Goal: Transaction & Acquisition: Purchase product/service

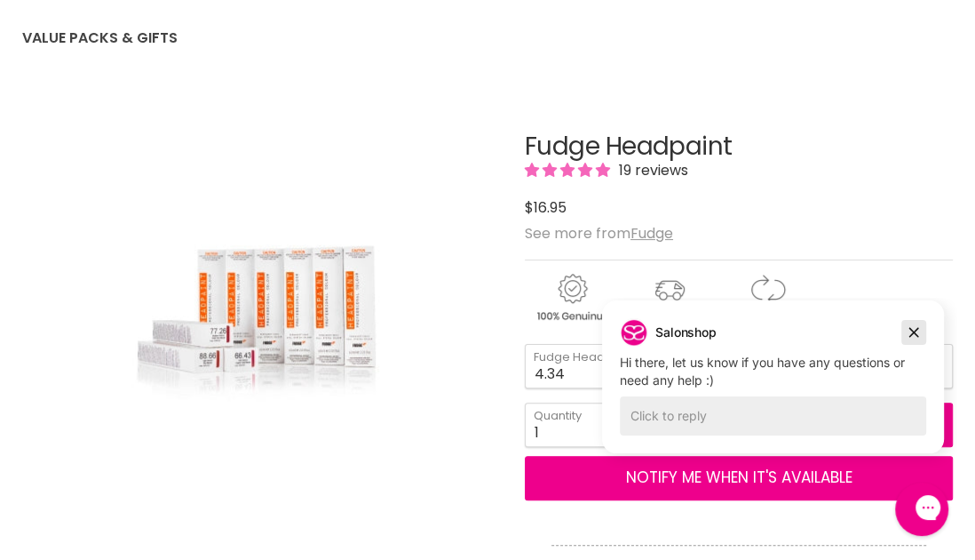
drag, startPoint x: 913, startPoint y: 331, endPoint x: 1503, endPoint y: 629, distance: 660.6
click at [913, 331] on icon "Dismiss campaign" at bounding box center [915, 333] width 10 height 10
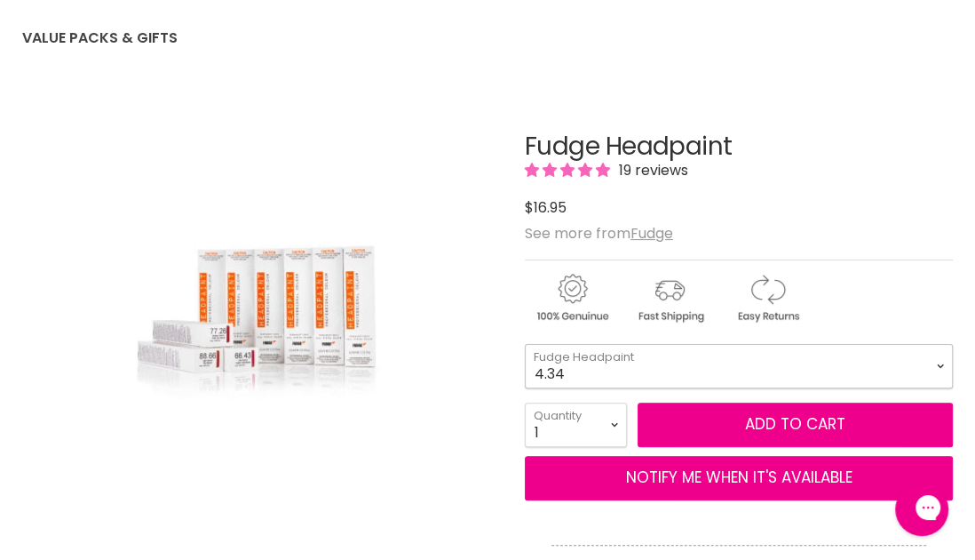
click at [935, 361] on select "4.34 4.6 4.62 5.0 5.00 5.22 5.23 5.3 5.4 5.5 5.73 6.00 6.3 6.34 6.35" at bounding box center [739, 366] width 428 height 44
click at [525, 344] on select "4.34 4.6 4.62 5.0 5.00 5.22 5.23 5.3 5.4 5.5 5.73 6.00 6.3 6.34 6.35" at bounding box center [739, 366] width 428 height 44
select select "7.1"
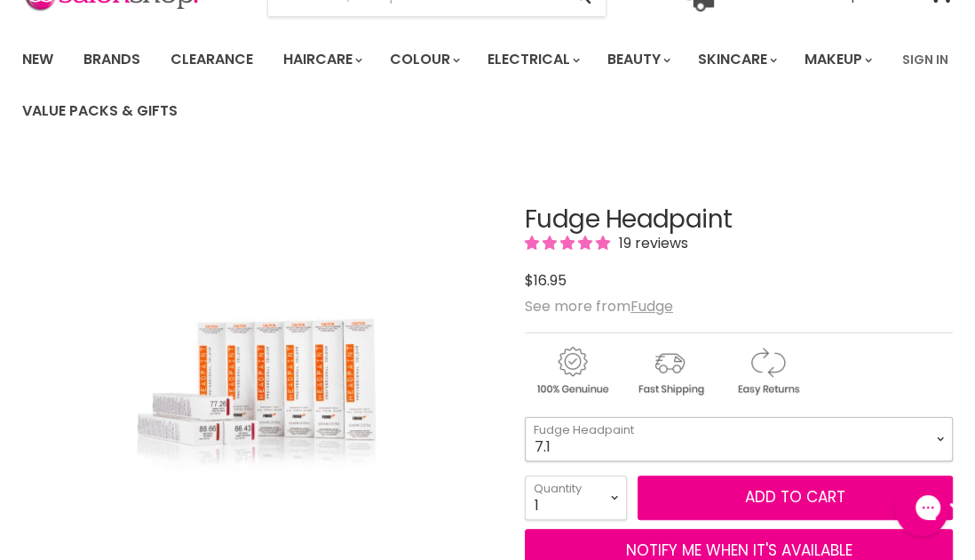
scroll to position [89, 0]
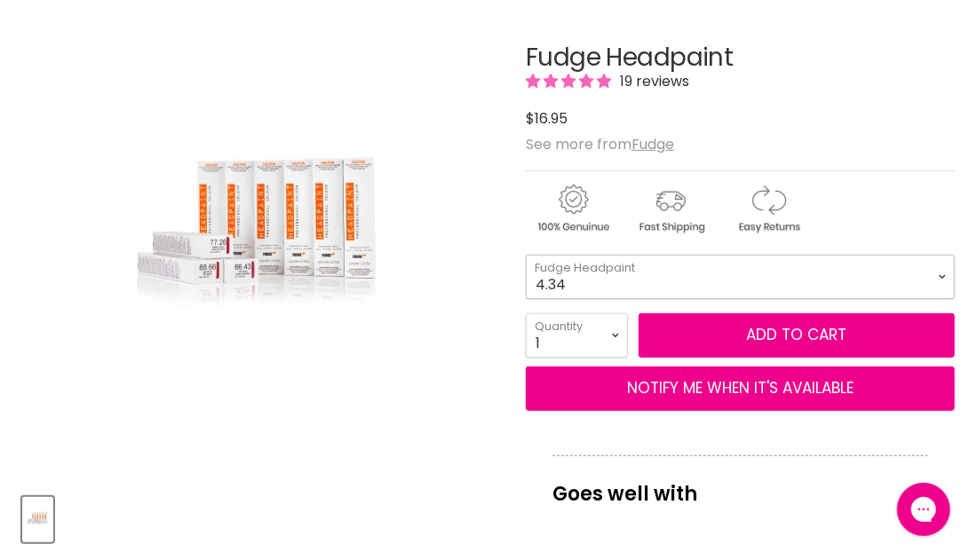
click at [948, 280] on select "4.34 4.6 4.62 5.0 5.00 5.22 5.23 5.3 5.4 5.5 5.73 6.00 6.3 6.34 6.35" at bounding box center [740, 277] width 429 height 44
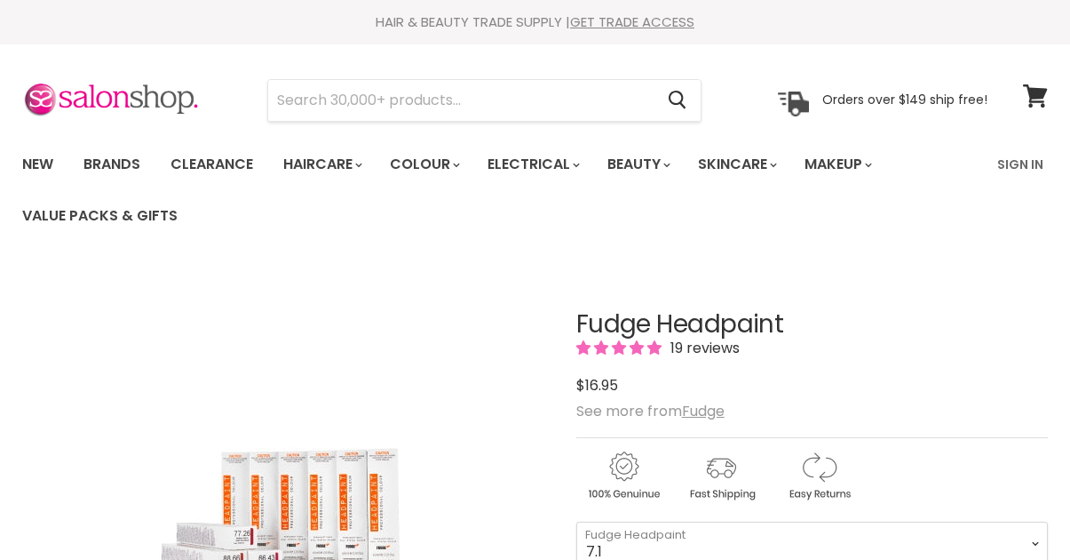
select select "7.1"
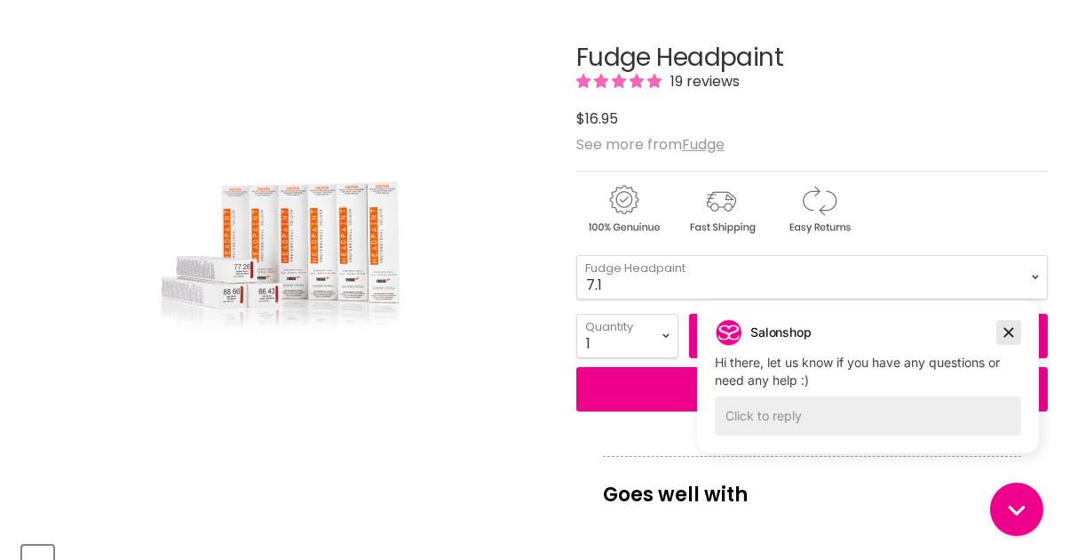
click at [1007, 332] on icon "Dismiss campaign" at bounding box center [1009, 333] width 10 height 10
